Goal: Information Seeking & Learning: Learn about a topic

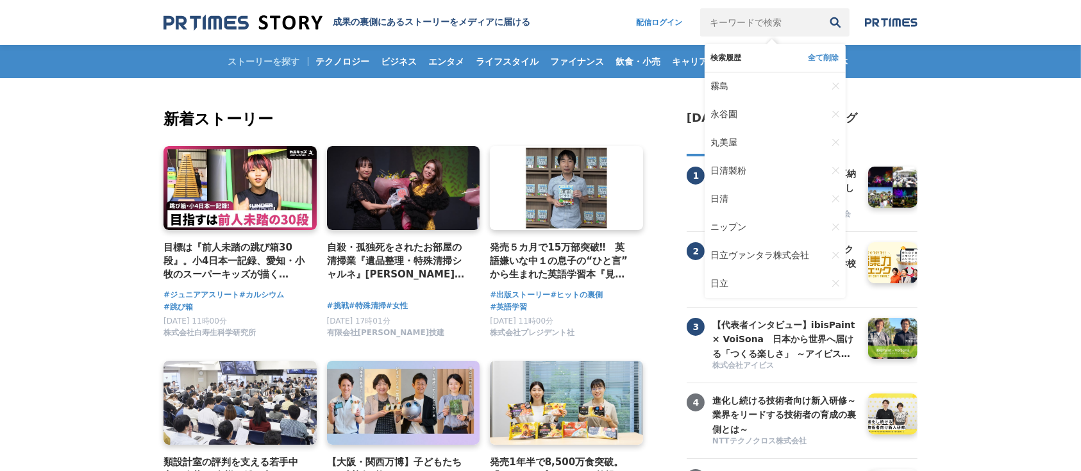
click at [781, 19] on input "キーワードで検索" at bounding box center [760, 22] width 121 height 28
type input "サンスター"
click at [822, 8] on button "検索" at bounding box center [836, 22] width 28 height 28
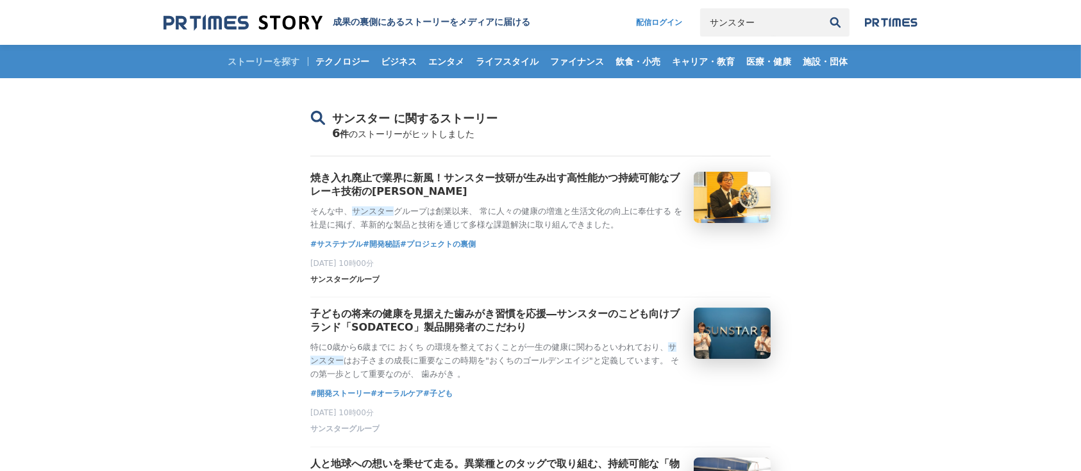
click at [366, 285] on span "サンスターグループ" at bounding box center [344, 280] width 69 height 11
